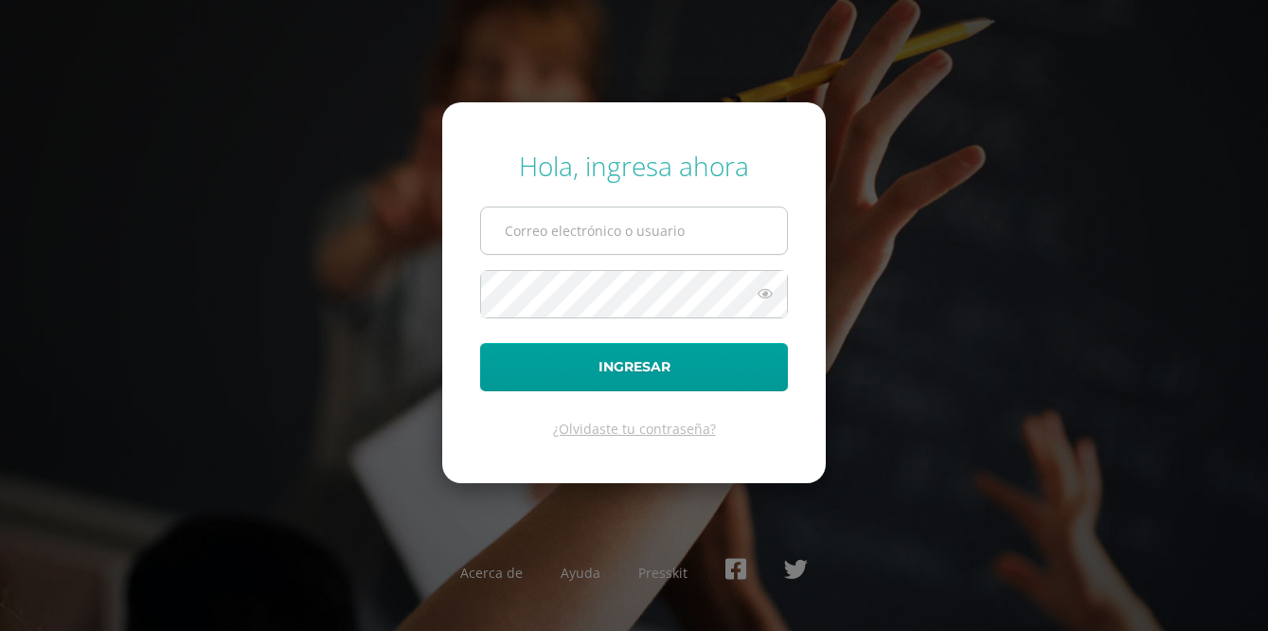
click at [608, 229] on input "text" at bounding box center [634, 230] width 306 height 46
type input "yojana.c21@maiagt.org"
click at [480, 343] on button "Ingresar" at bounding box center [634, 367] width 308 height 48
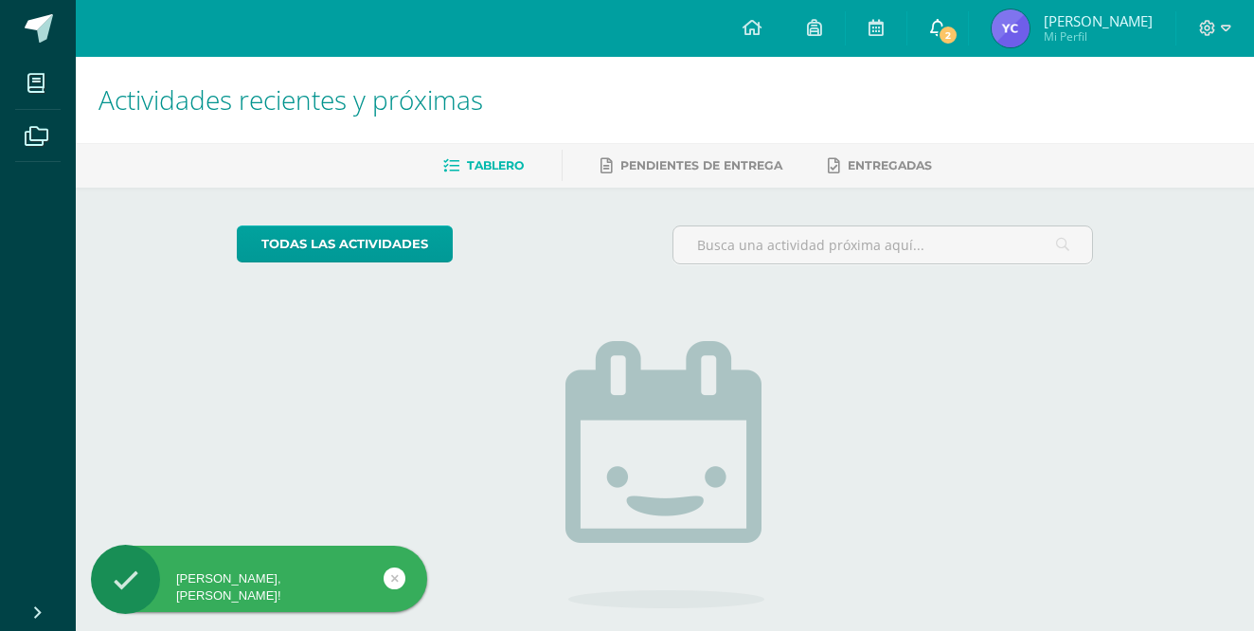
click at [968, 24] on link "2" at bounding box center [937, 28] width 61 height 57
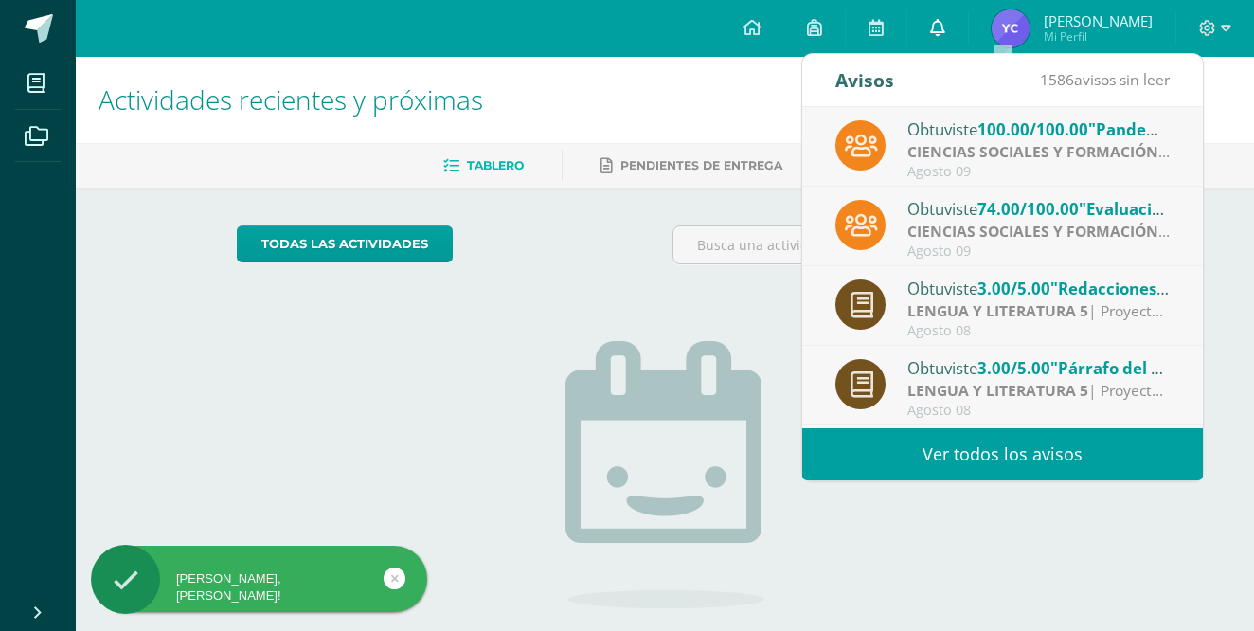
click at [968, 24] on link "0" at bounding box center [937, 28] width 61 height 57
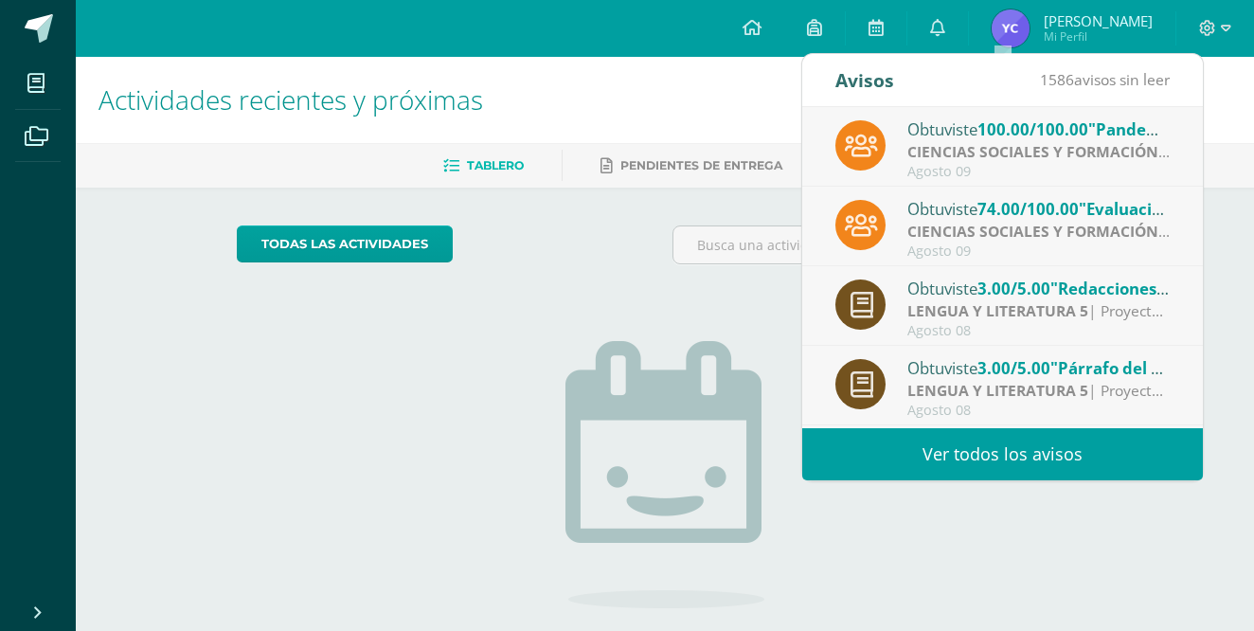
click at [1116, 18] on span "[PERSON_NAME]" at bounding box center [1098, 20] width 109 height 19
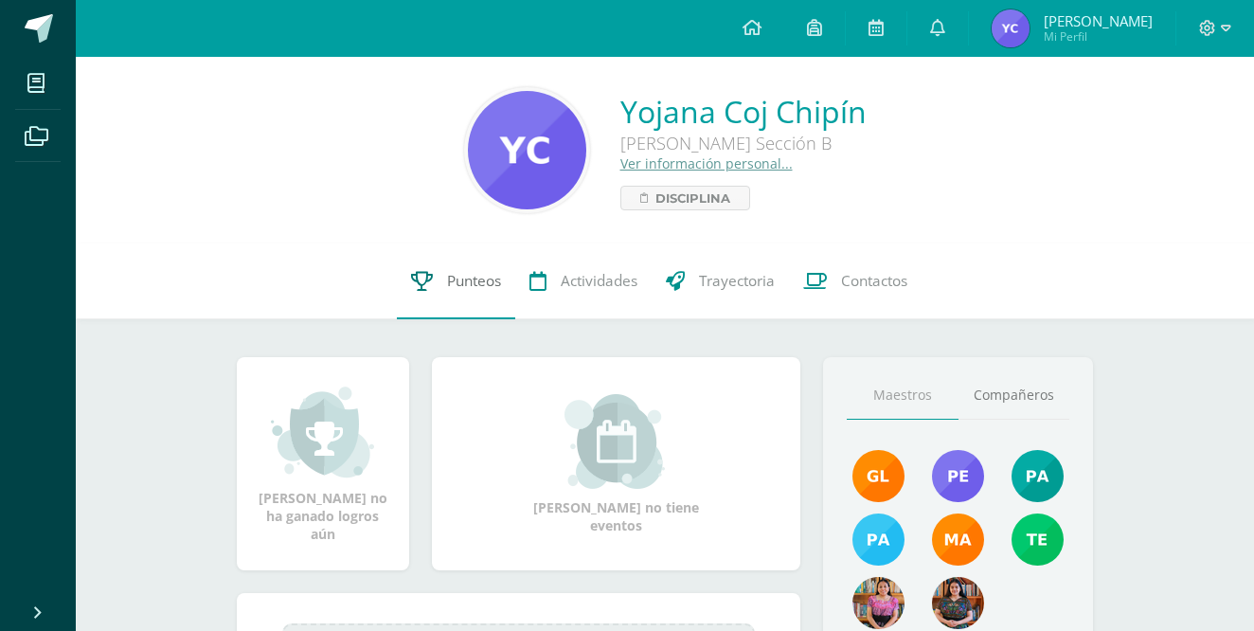
click at [443, 291] on link "Punteos" at bounding box center [456, 281] width 118 height 76
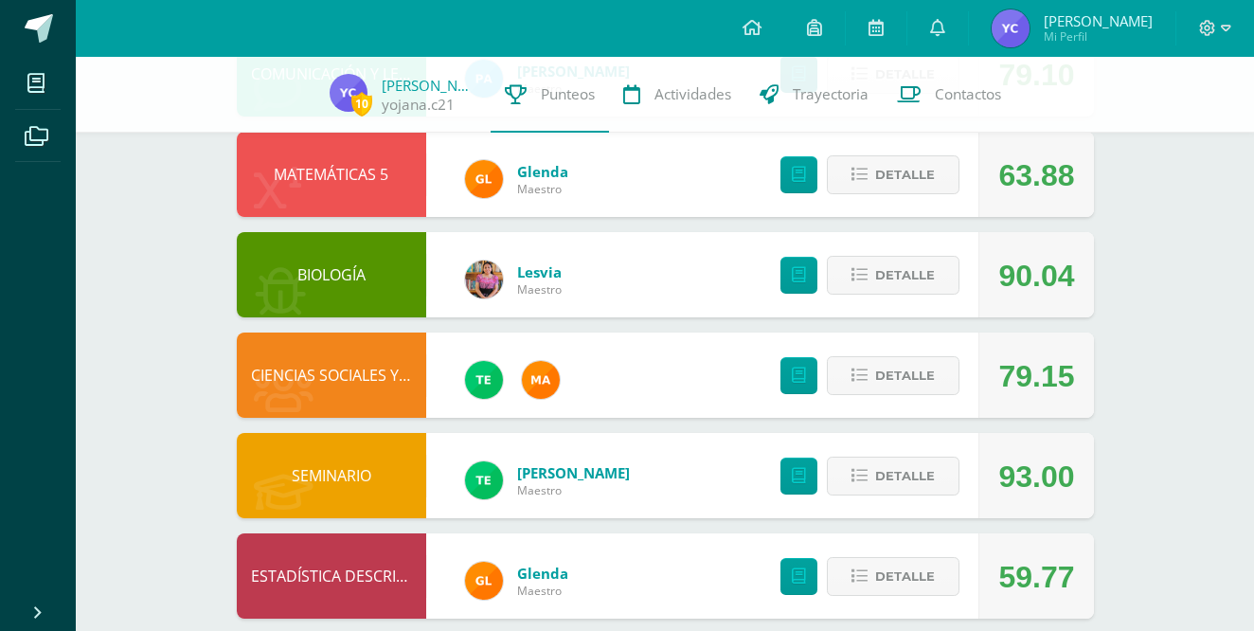
scroll to position [594, 0]
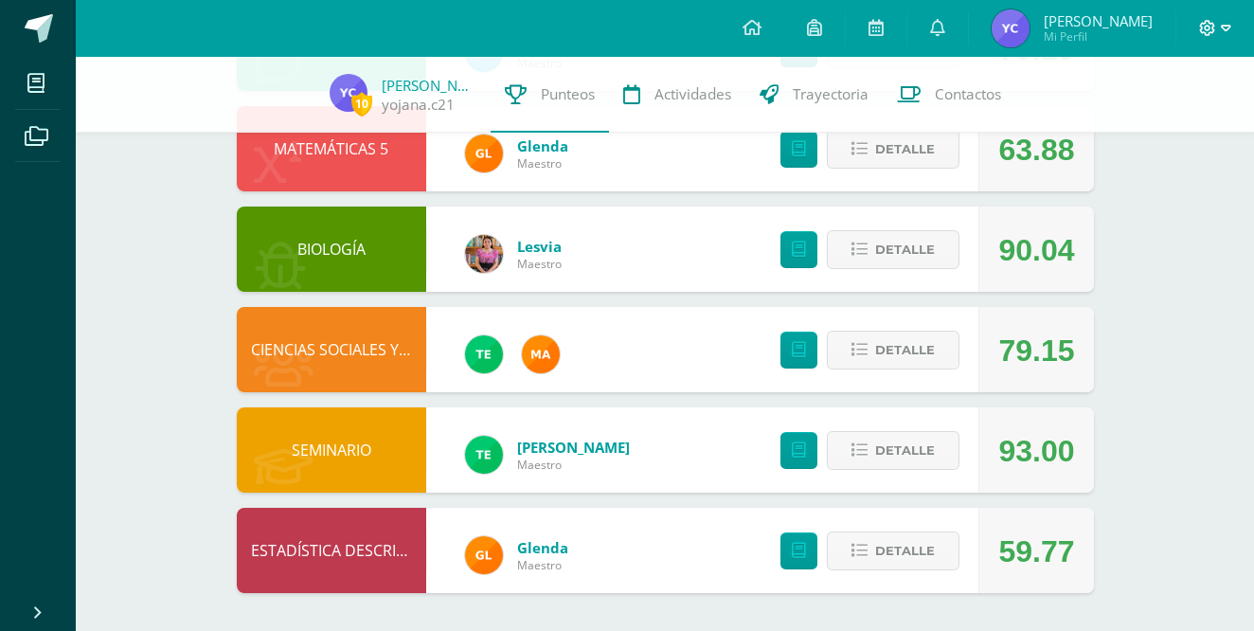
click at [1215, 28] on icon at bounding box center [1207, 28] width 17 height 17
click at [1131, 126] on span "Cerrar sesión" at bounding box center [1165, 129] width 85 height 18
